Goal: Information Seeking & Learning: Learn about a topic

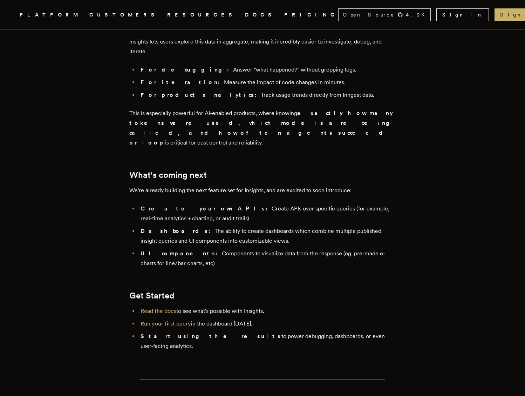
scroll to position [1289, 0]
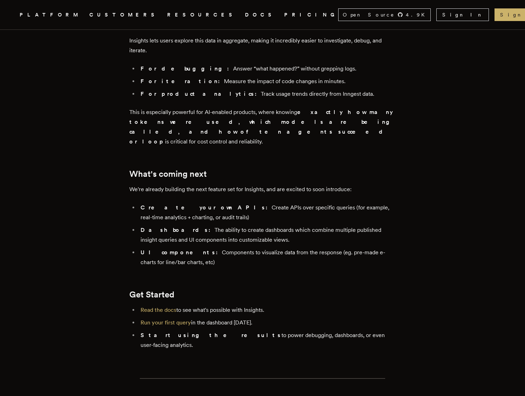
drag, startPoint x: 156, startPoint y: 284, endPoint x: 268, endPoint y: 280, distance: 112.0
click at [156, 307] on link "Read the docs" at bounding box center [159, 310] width 36 height 7
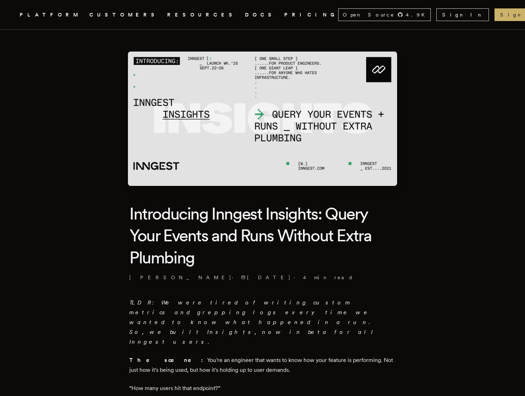
scroll to position [17, 0]
